Goal: Communication & Community: Answer question/provide support

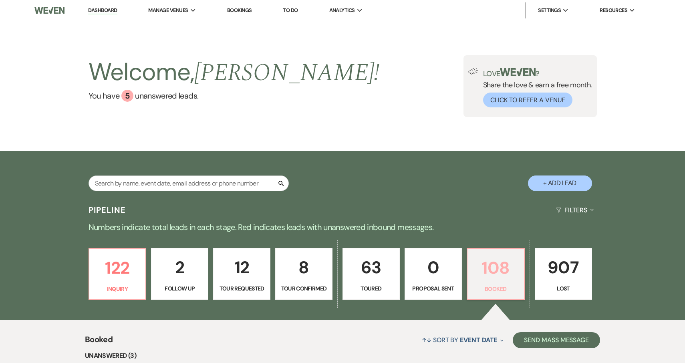
click at [507, 284] on p "Booked" at bounding box center [495, 288] width 47 height 9
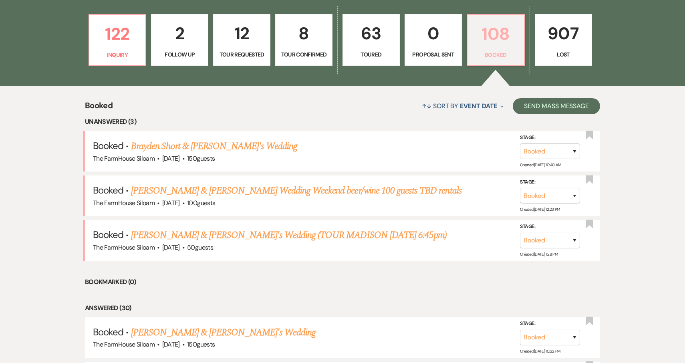
scroll to position [254, 0]
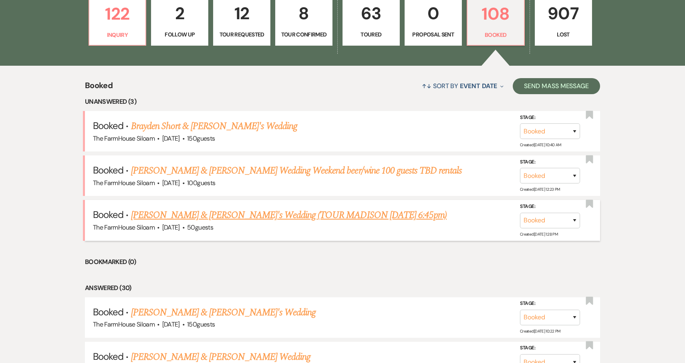
click at [227, 213] on link "[PERSON_NAME] & [PERSON_NAME]'s Wedding (TOUR MADISON [DATE] 6:45pm)" at bounding box center [289, 215] width 316 height 14
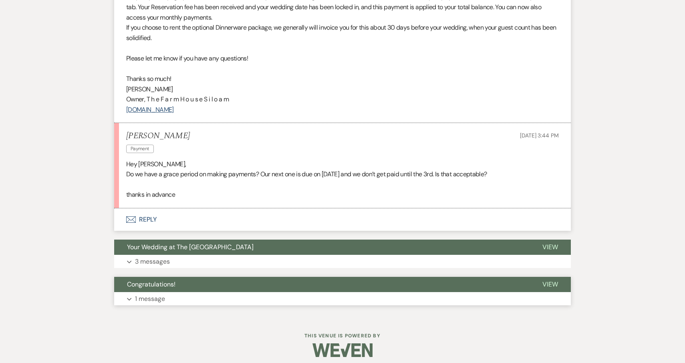
scroll to position [319, 0]
click at [147, 213] on button "Envelope Reply" at bounding box center [342, 220] width 456 height 22
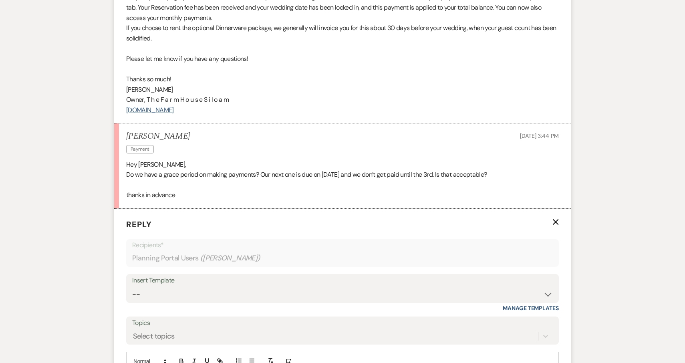
scroll to position [424, 0]
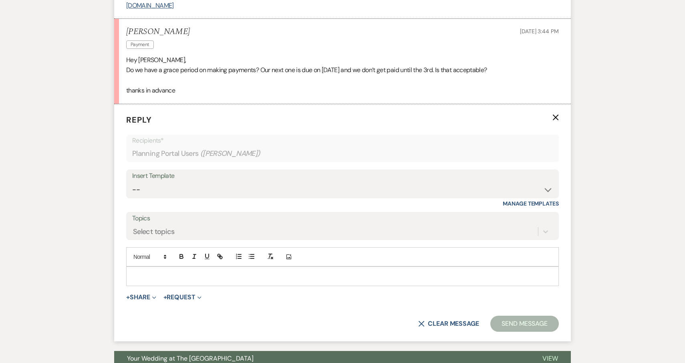
click at [145, 271] on p at bounding box center [343, 275] width 420 height 9
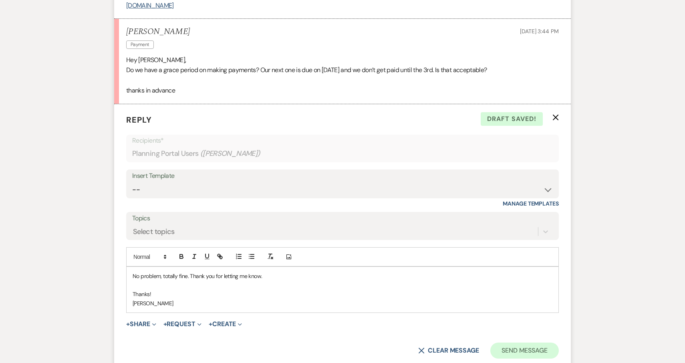
click at [513, 342] on button "Send Message" at bounding box center [524, 350] width 68 height 16
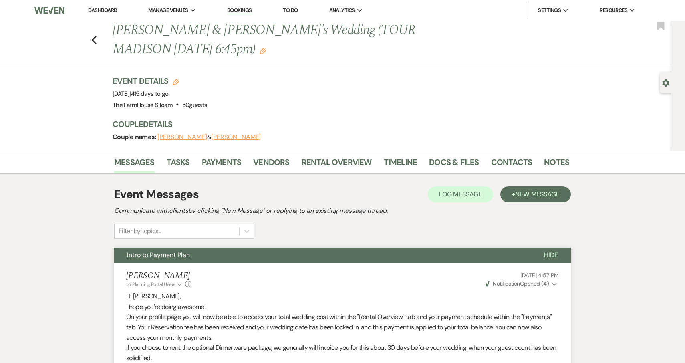
scroll to position [0, 0]
click at [92, 40] on use "button" at bounding box center [93, 40] width 5 height 9
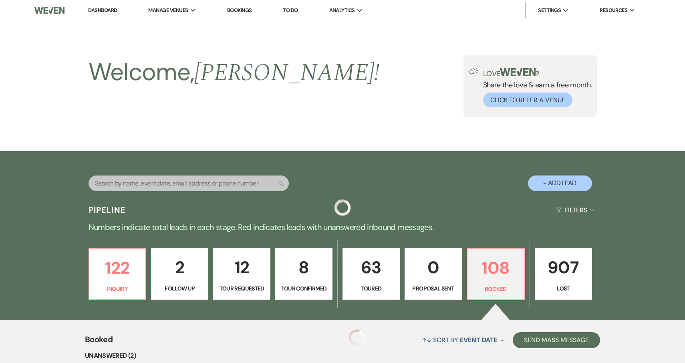
scroll to position [254, 0]
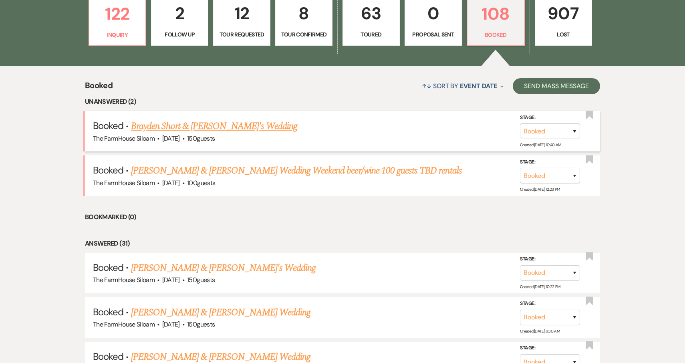
click at [201, 127] on link "Brayden Short & [PERSON_NAME]'s Wedding" at bounding box center [214, 126] width 167 height 14
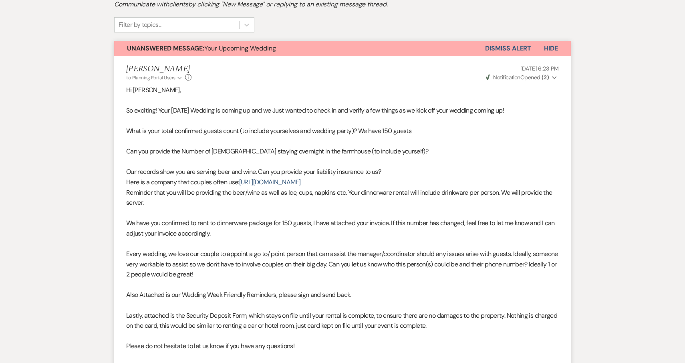
scroll to position [131, 0]
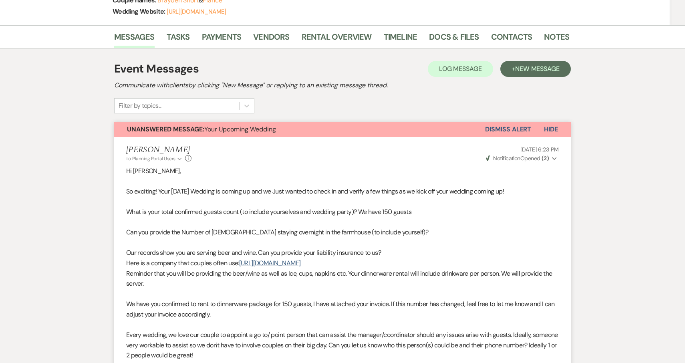
click at [519, 126] on button "Dismiss Alert" at bounding box center [508, 129] width 46 height 15
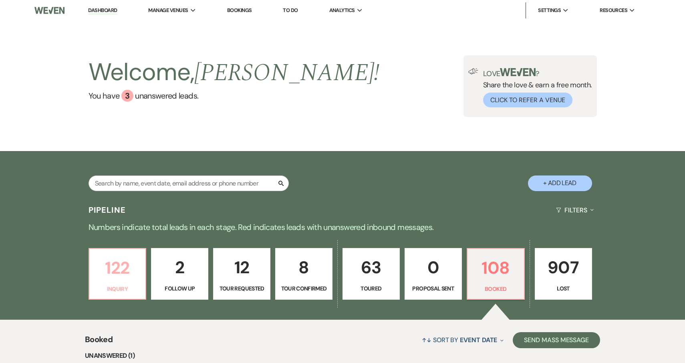
click at [114, 266] on p "122" at bounding box center [117, 267] width 47 height 27
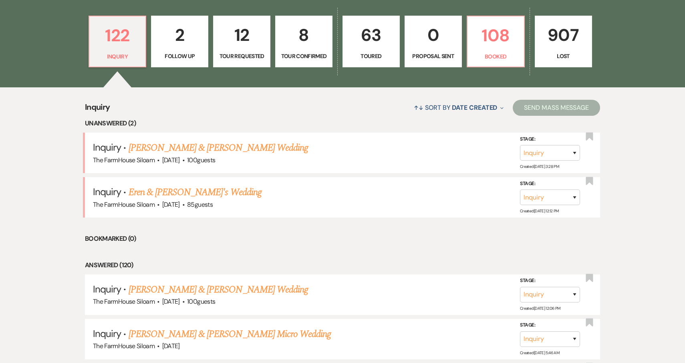
scroll to position [242, 0]
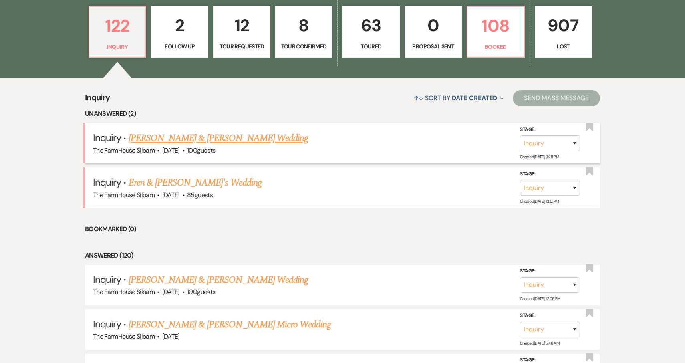
click at [181, 140] on link "[PERSON_NAME] & [PERSON_NAME] Wedding" at bounding box center [217, 138] width 179 height 14
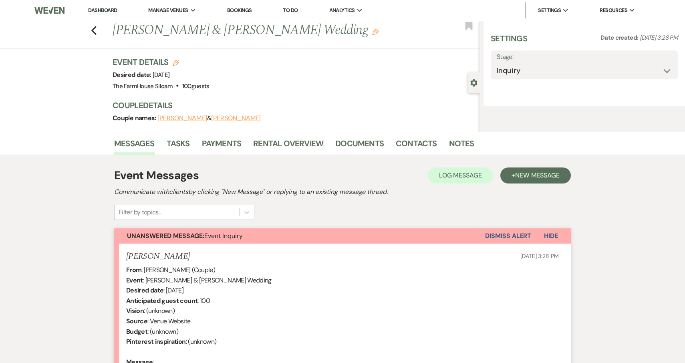
select select "5"
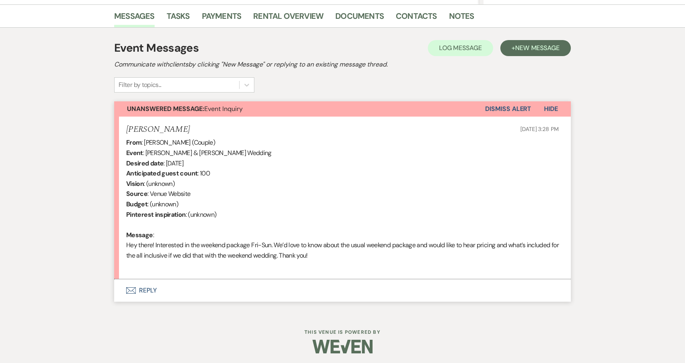
scroll to position [195, 0]
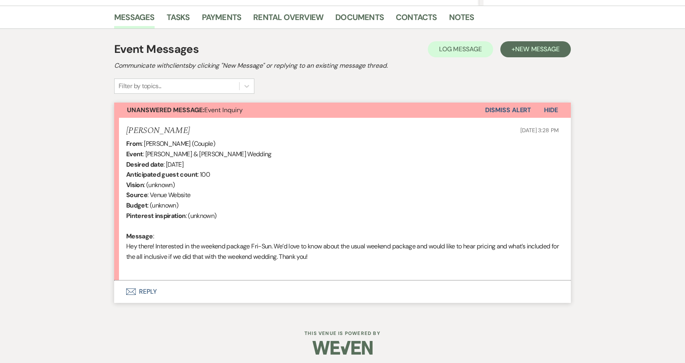
click at [151, 290] on button "Envelope Reply" at bounding box center [342, 291] width 456 height 22
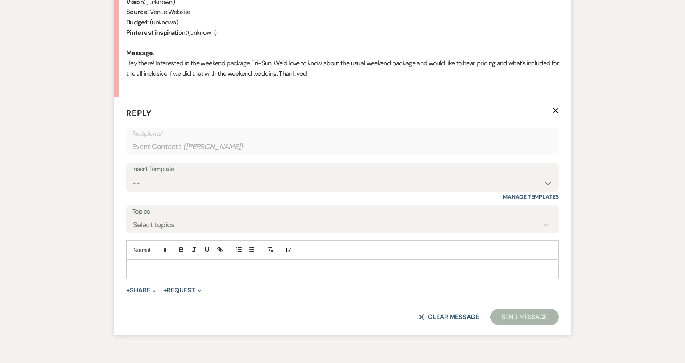
scroll to position [409, 0]
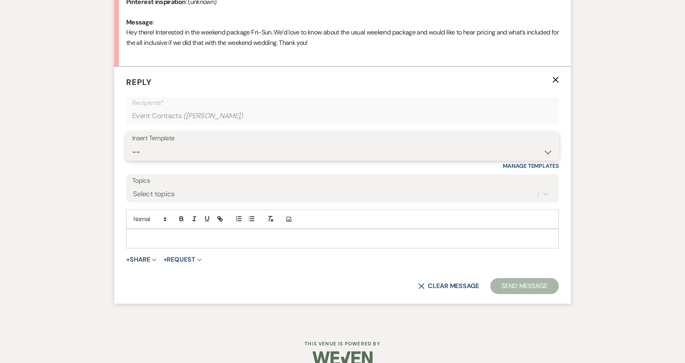
select select "2711"
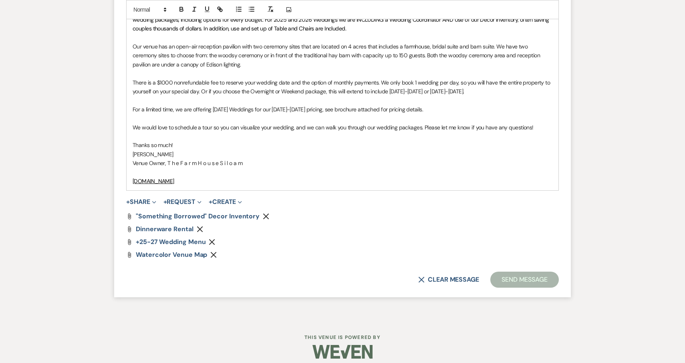
scroll to position [636, 0]
click at [527, 273] on button "Send Message" at bounding box center [524, 280] width 68 height 16
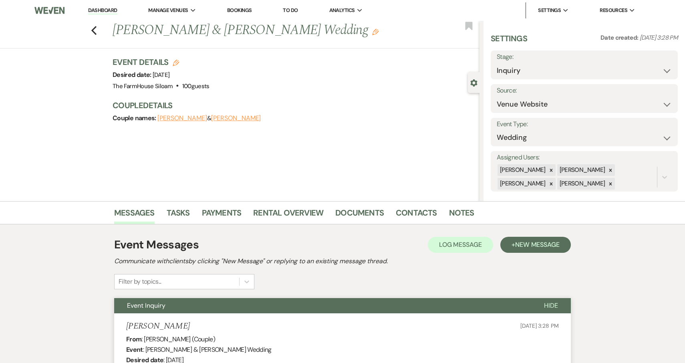
scroll to position [0, 0]
click at [95, 31] on icon "Previous" at bounding box center [94, 31] width 6 height 10
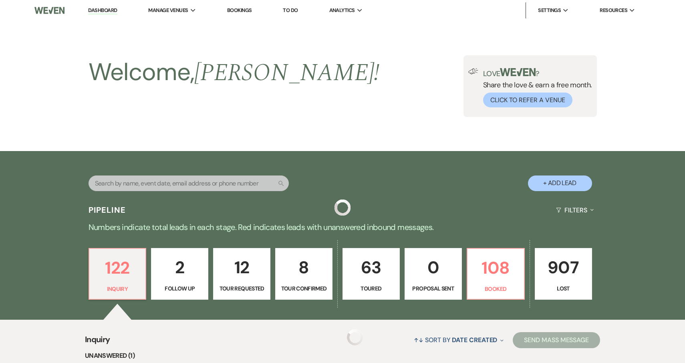
scroll to position [242, 0]
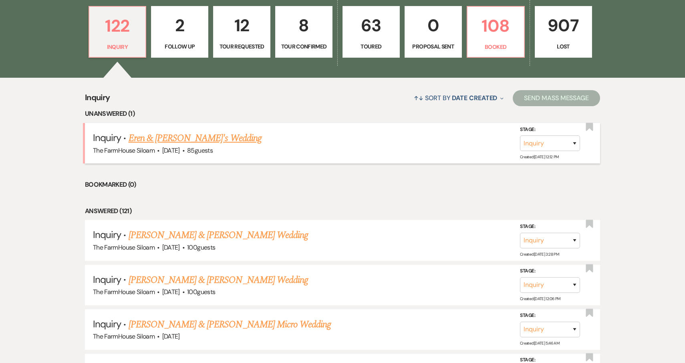
click at [152, 137] on link "Eren & [PERSON_NAME]'s Wedding" at bounding box center [194, 138] width 133 height 14
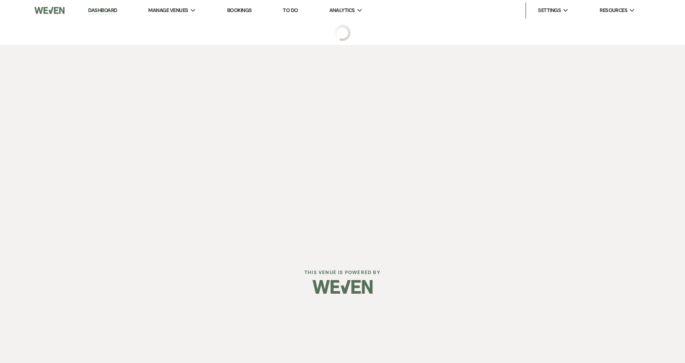
select select "5"
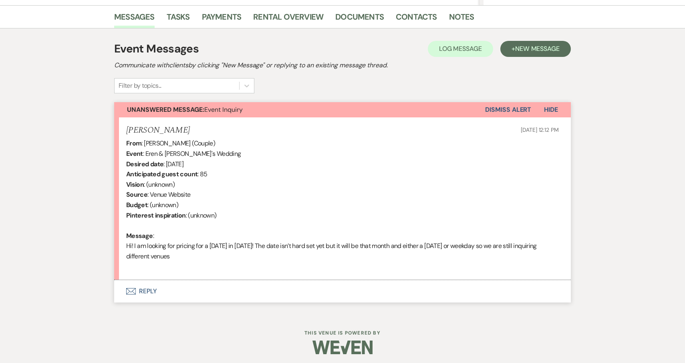
scroll to position [195, 0]
click at [145, 287] on button "Envelope Reply" at bounding box center [342, 291] width 456 height 22
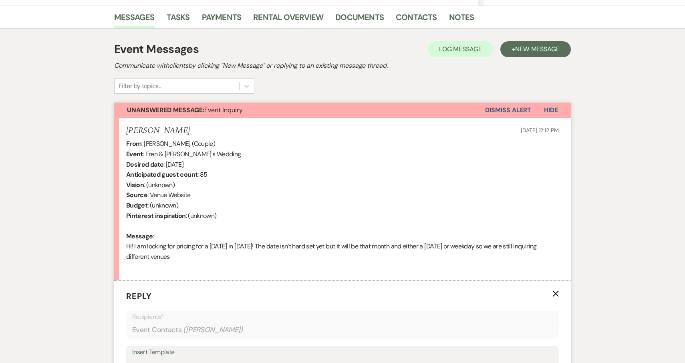
scroll to position [409, 0]
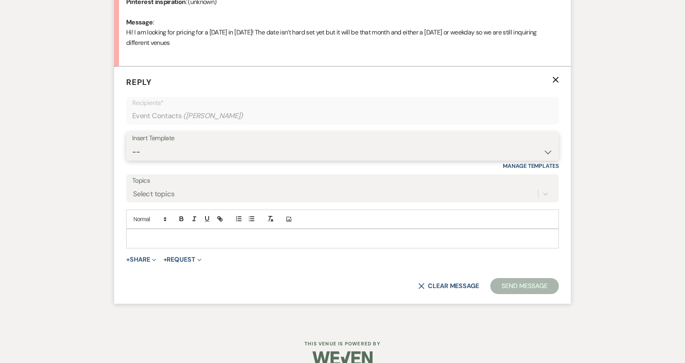
select select "2711"
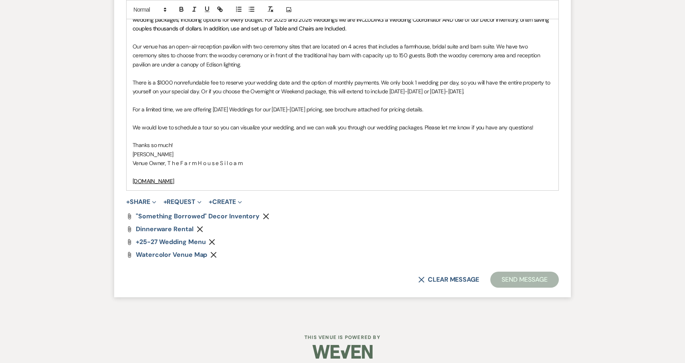
scroll to position [636, 0]
click at [524, 273] on button "Send Message" at bounding box center [524, 280] width 68 height 16
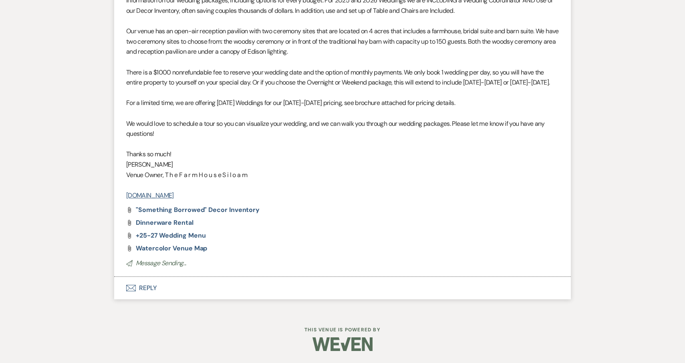
scroll to position [510, 0]
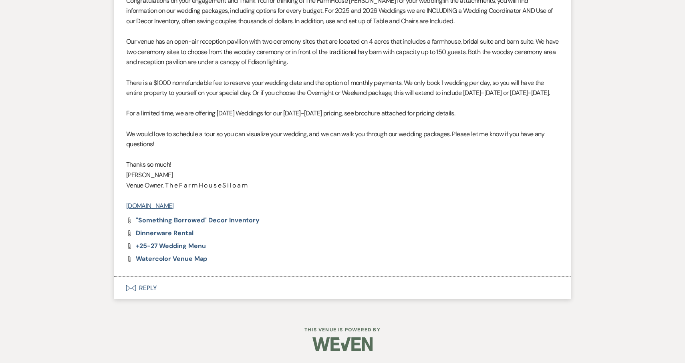
click at [149, 290] on button "Envelope Reply" at bounding box center [342, 288] width 456 height 22
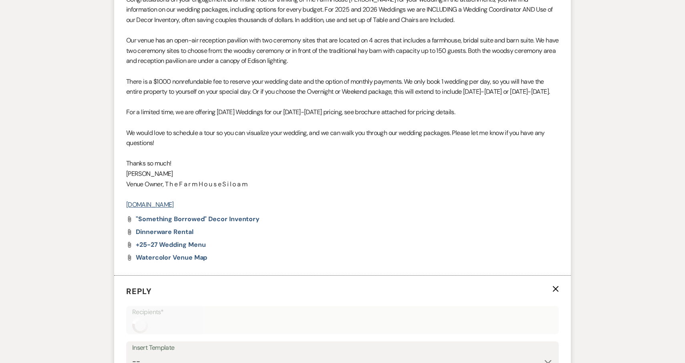
scroll to position [723, 0]
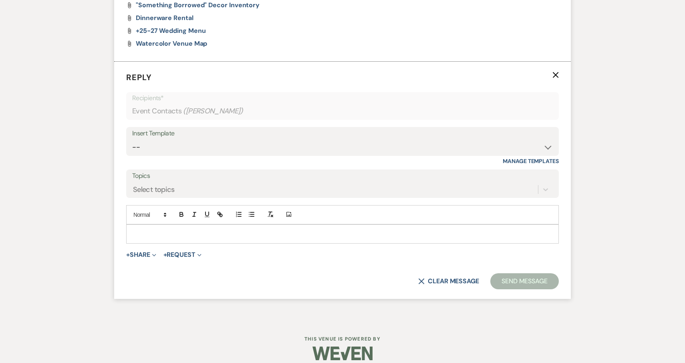
click at [174, 231] on p at bounding box center [343, 233] width 420 height 9
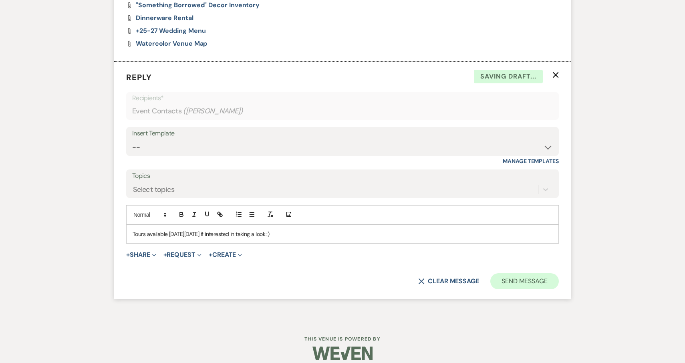
click at [527, 284] on button "Send Message" at bounding box center [524, 281] width 68 height 16
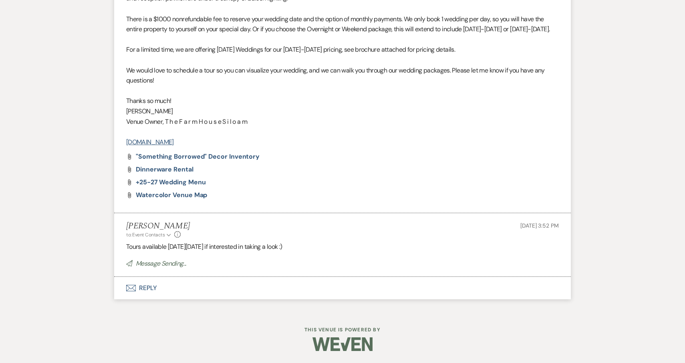
scroll to position [572, 0]
drag, startPoint x: 305, startPoint y: 248, endPoint x: 119, endPoint y: 249, distance: 185.7
click at [119, 249] on li "[PERSON_NAME] to: Event Contacts Expand Info [DATE] 3:52 PM Tours available [DA…" at bounding box center [342, 245] width 456 height 64
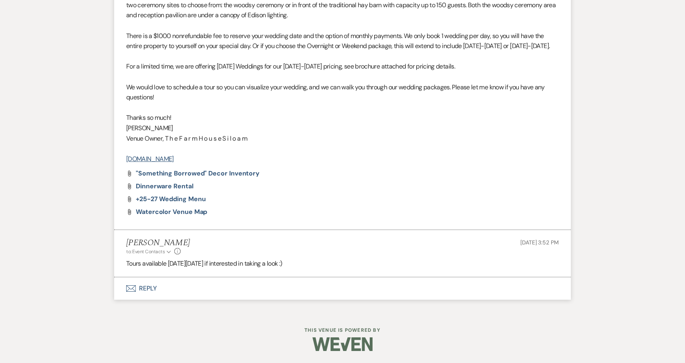
copy li "to: Event Contacts Expand Info [DATE] 3:52 PM Tours available [DATE][DATE] if i…"
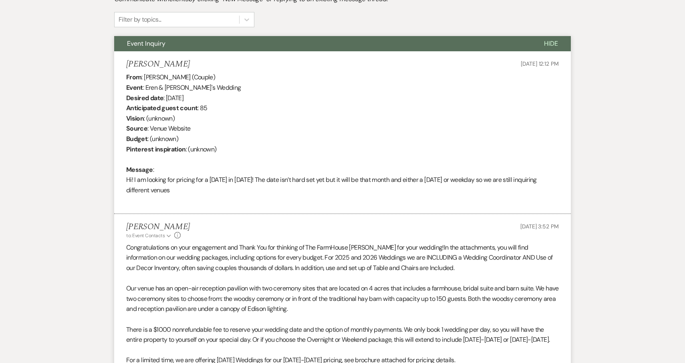
scroll to position [84, 0]
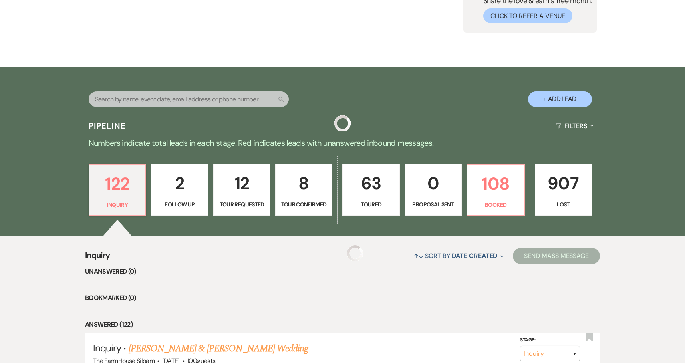
scroll to position [242, 0]
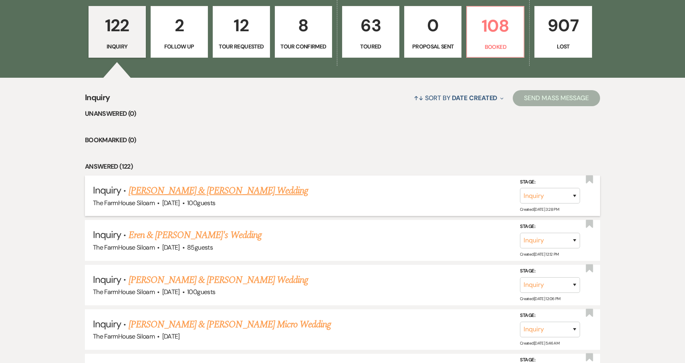
click at [191, 191] on link "[PERSON_NAME] & [PERSON_NAME] Wedding" at bounding box center [217, 190] width 179 height 14
select select "5"
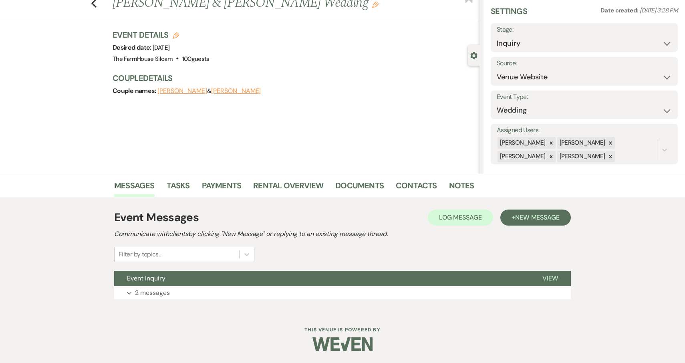
scroll to position [27, 0]
click at [93, 4] on use "button" at bounding box center [93, 3] width 5 height 9
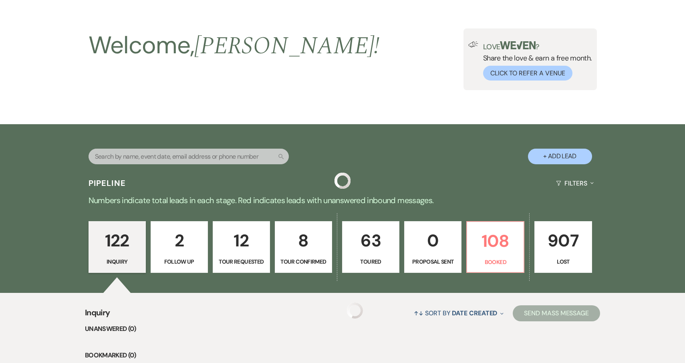
scroll to position [242, 0]
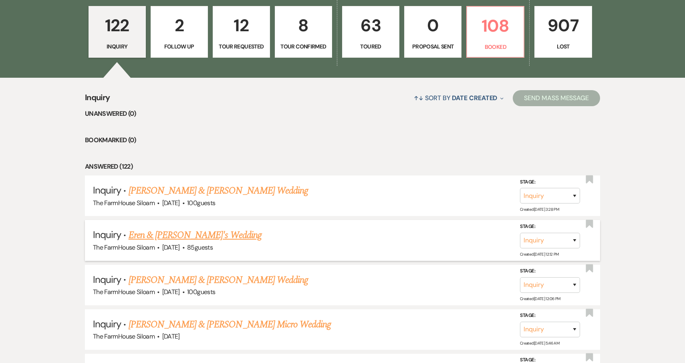
click at [170, 231] on link "Eren & [PERSON_NAME]'s Wedding" at bounding box center [194, 235] width 133 height 14
select select "5"
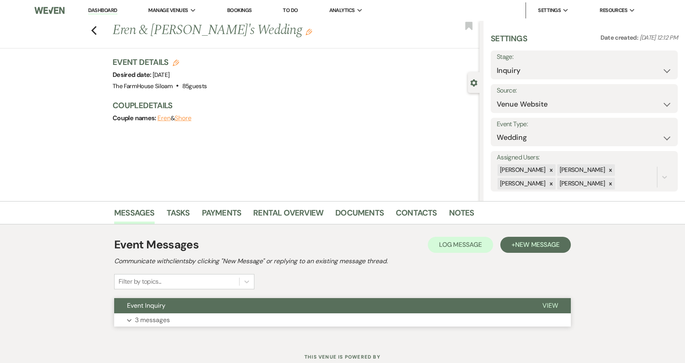
click at [154, 322] on p "3 messages" at bounding box center [152, 320] width 35 height 10
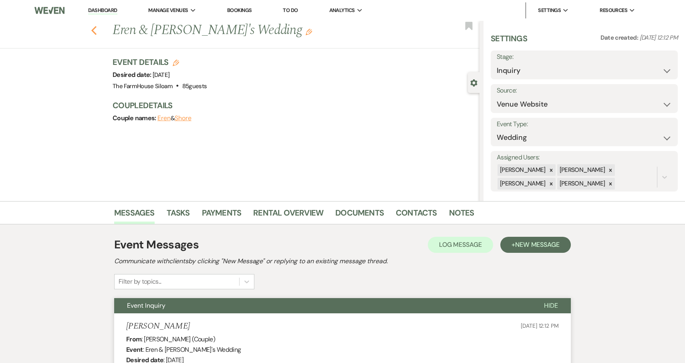
click at [95, 30] on icon "Previous" at bounding box center [94, 31] width 6 height 10
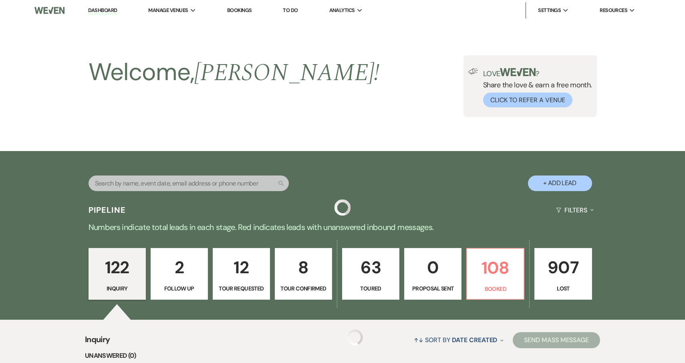
scroll to position [242, 0]
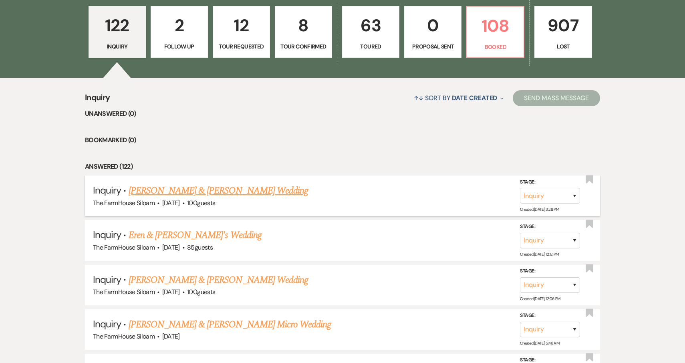
click at [165, 188] on link "[PERSON_NAME] & [PERSON_NAME] Wedding" at bounding box center [217, 190] width 179 height 14
select select "5"
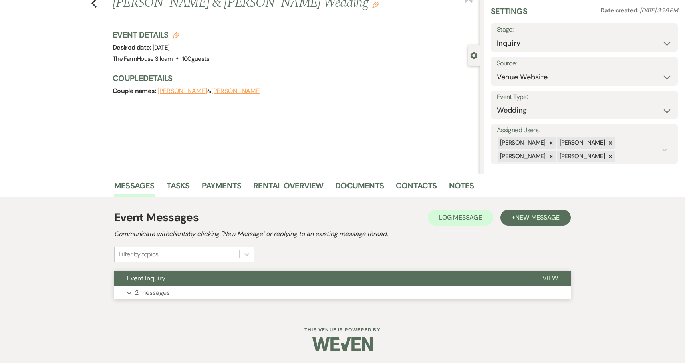
click at [152, 293] on p "2 messages" at bounding box center [152, 292] width 35 height 10
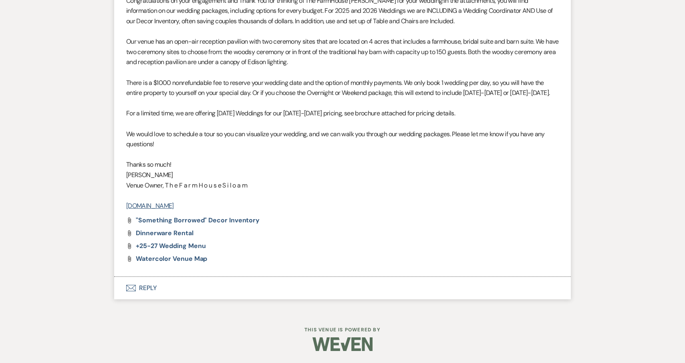
click at [147, 288] on button "Envelope Reply" at bounding box center [342, 288] width 456 height 22
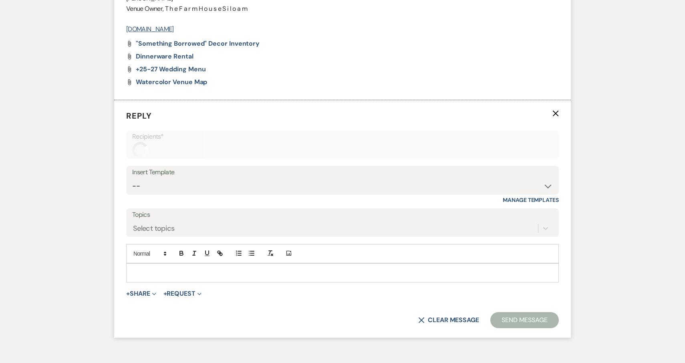
scroll to position [723, 0]
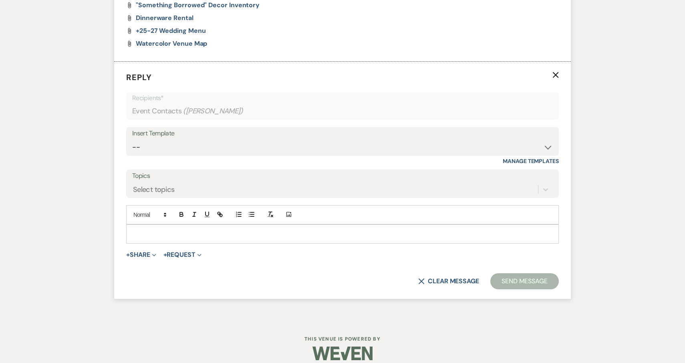
click at [160, 235] on p at bounding box center [343, 233] width 420 height 9
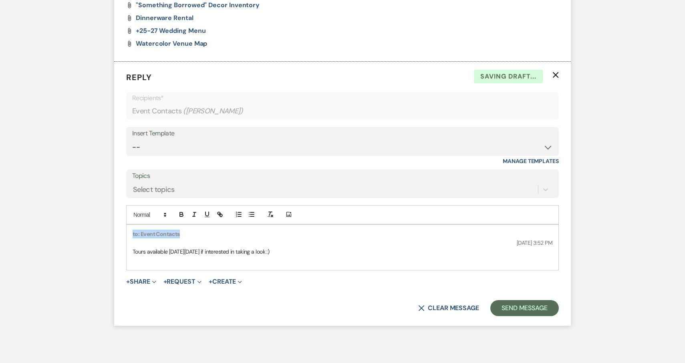
drag, startPoint x: 197, startPoint y: 230, endPoint x: 110, endPoint y: 235, distance: 87.0
click at [530, 308] on button "Send Message" at bounding box center [524, 308] width 68 height 16
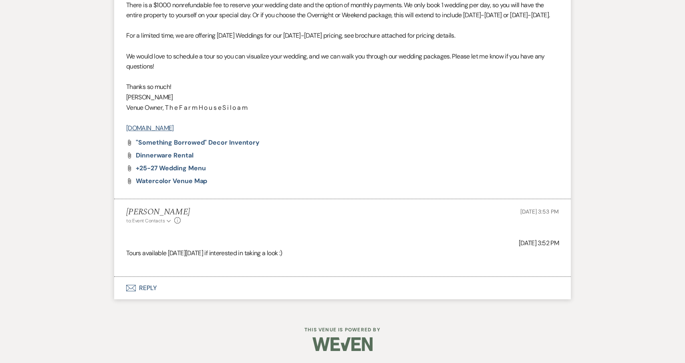
scroll to position [586, 0]
